Goal: Task Accomplishment & Management: Manage account settings

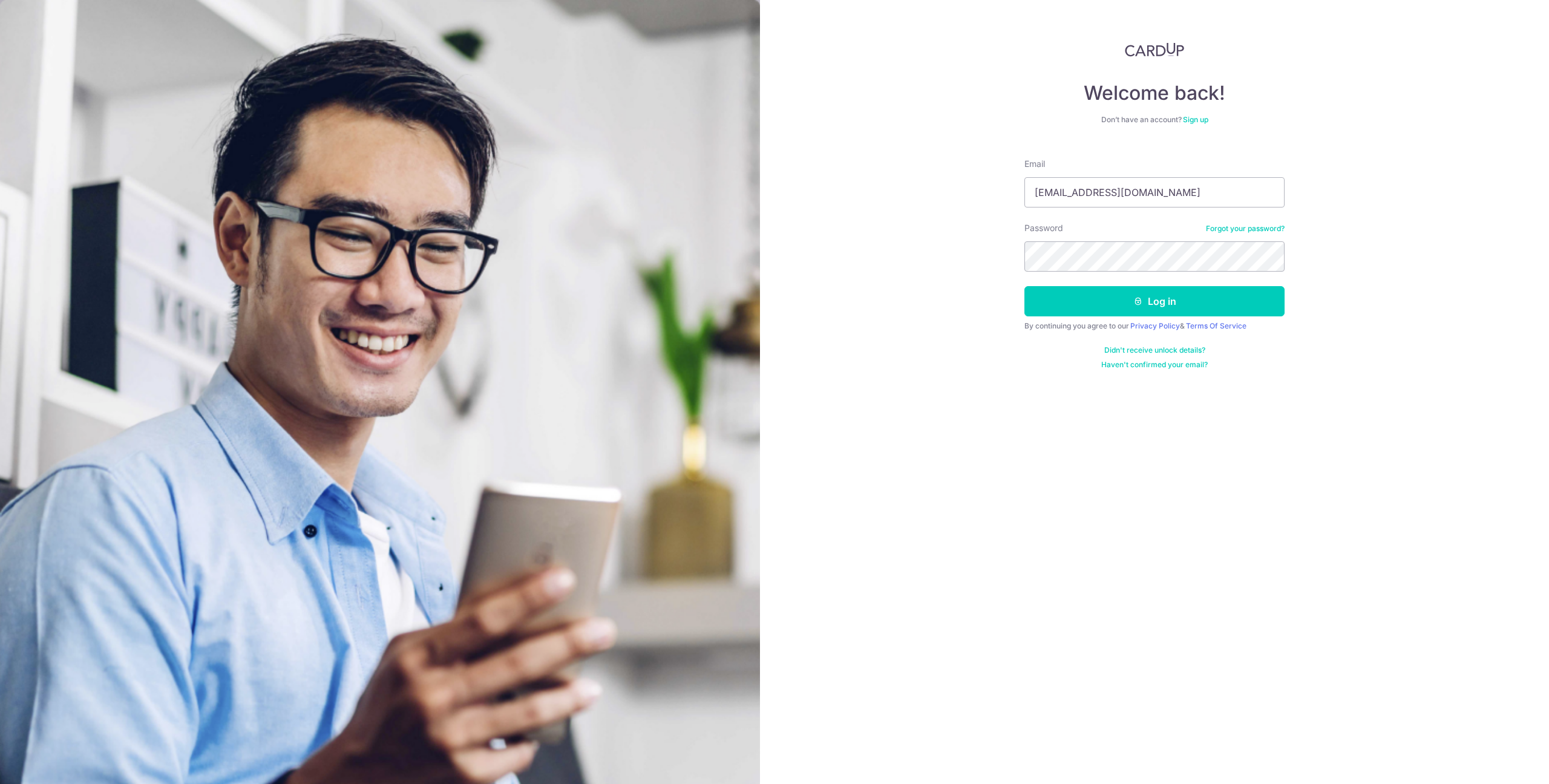
type input "mambo_k@hotmail.com"
click at [1168, 290] on button "Log in" at bounding box center [1154, 301] width 260 height 30
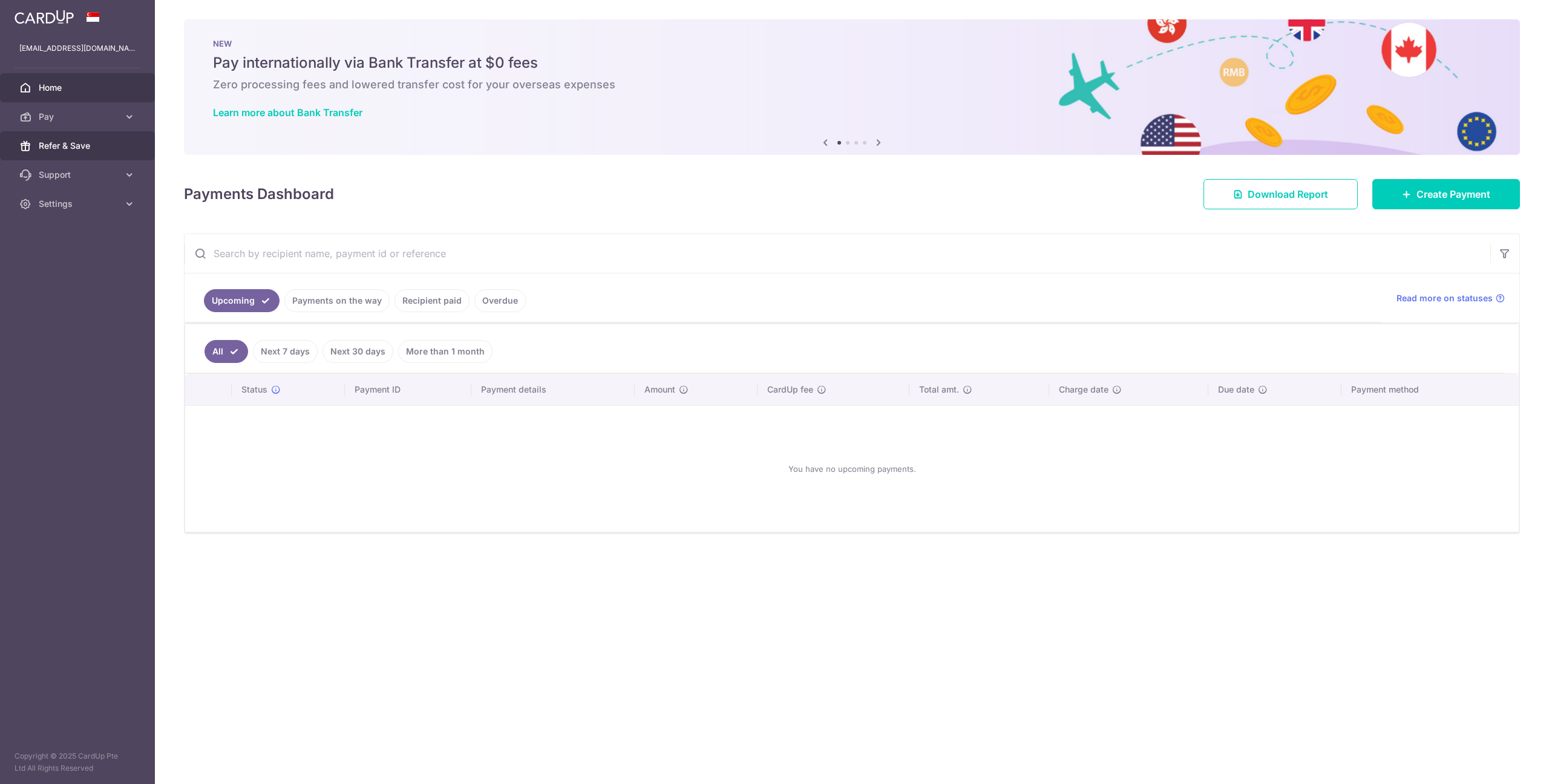
click at [95, 142] on span "Refer & Save" at bounding box center [78, 146] width 80 height 12
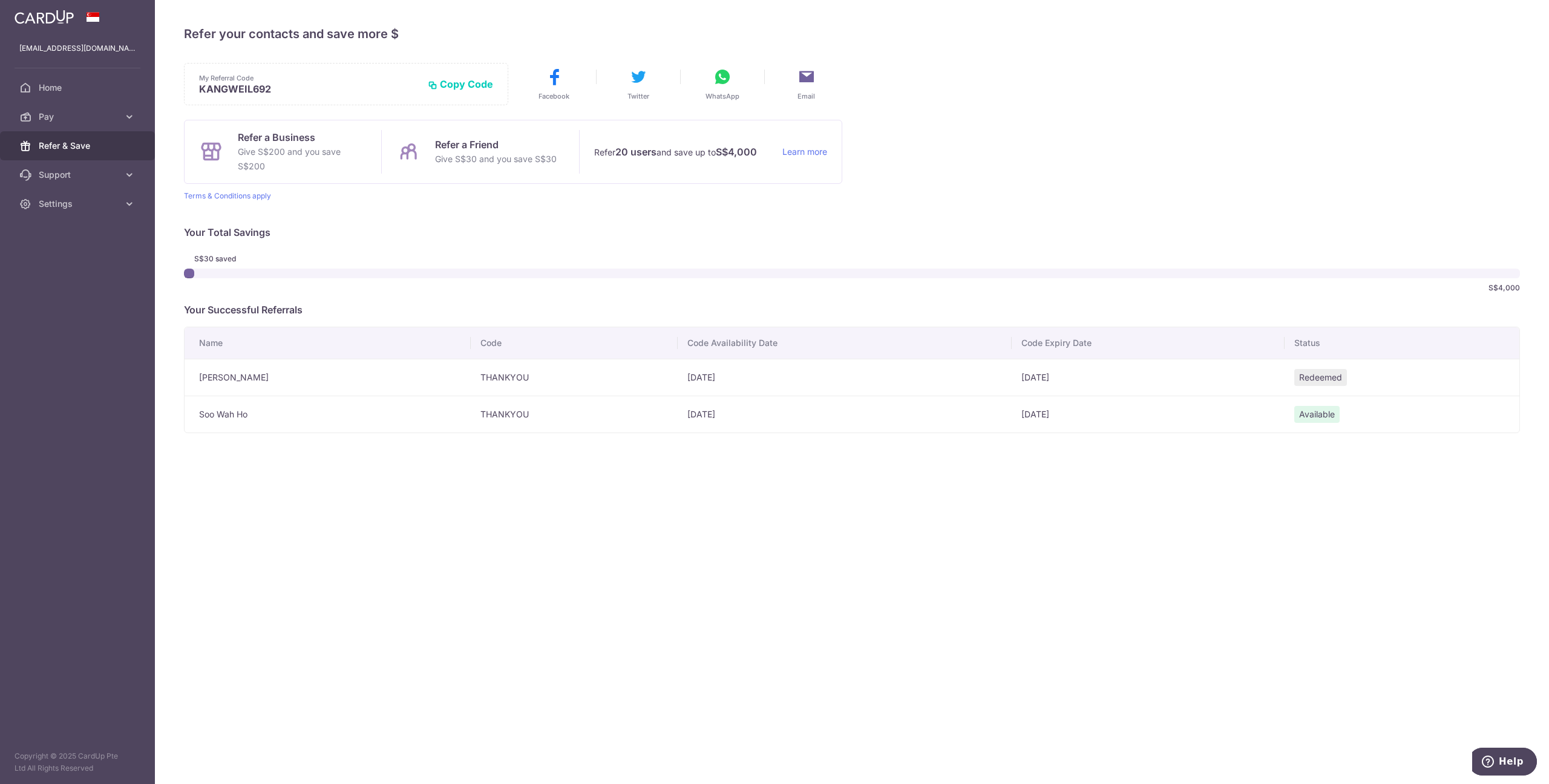
click at [1295, 412] on span "Available" at bounding box center [1317, 415] width 46 height 17
drag, startPoint x: 1288, startPoint y: 414, endPoint x: 1280, endPoint y: 417, distance: 8.5
click at [1285, 415] on td "Available" at bounding box center [1403, 414] width 235 height 37
click at [1012, 412] on td "[DATE]" at bounding box center [1148, 414] width 273 height 37
click at [633, 427] on td "THANKYOU" at bounding box center [574, 414] width 207 height 37
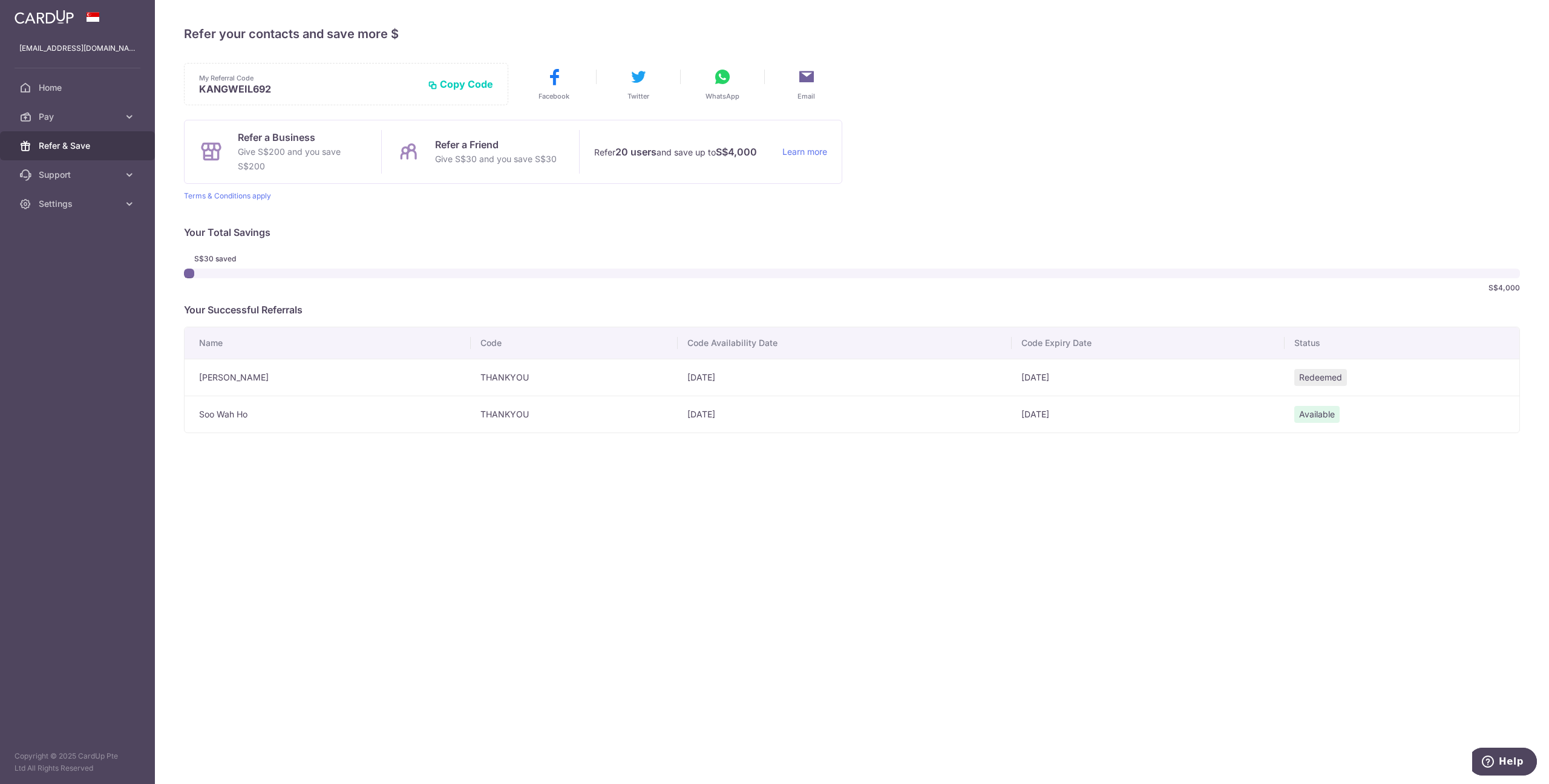
click at [471, 417] on td "THANKYOU" at bounding box center [574, 414] width 207 height 37
click at [263, 196] on link "Terms & Conditions apply" at bounding box center [228, 196] width 87 height 9
click at [119, 208] on link "Settings" at bounding box center [77, 204] width 155 height 29
click at [60, 261] on span "Logout" at bounding box center [78, 261] width 80 height 12
